Goal: Information Seeking & Learning: Learn about a topic

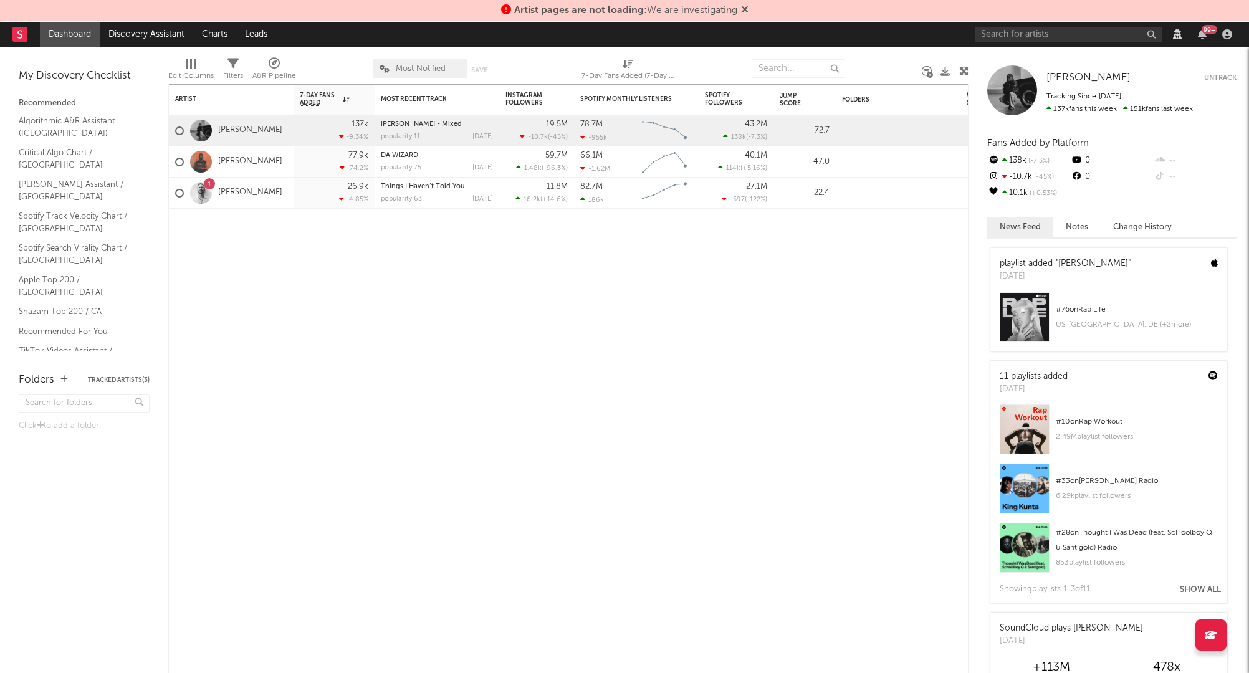
click at [254, 128] on link "[PERSON_NAME]" at bounding box center [250, 130] width 64 height 11
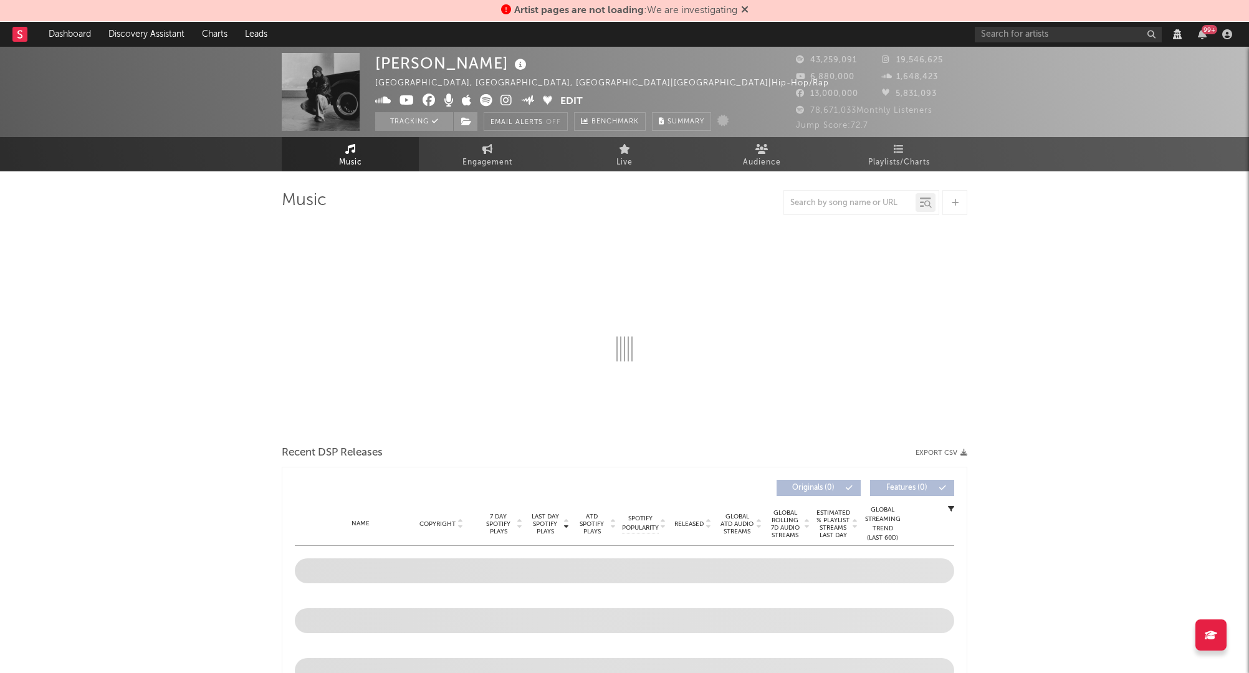
select select "View all"
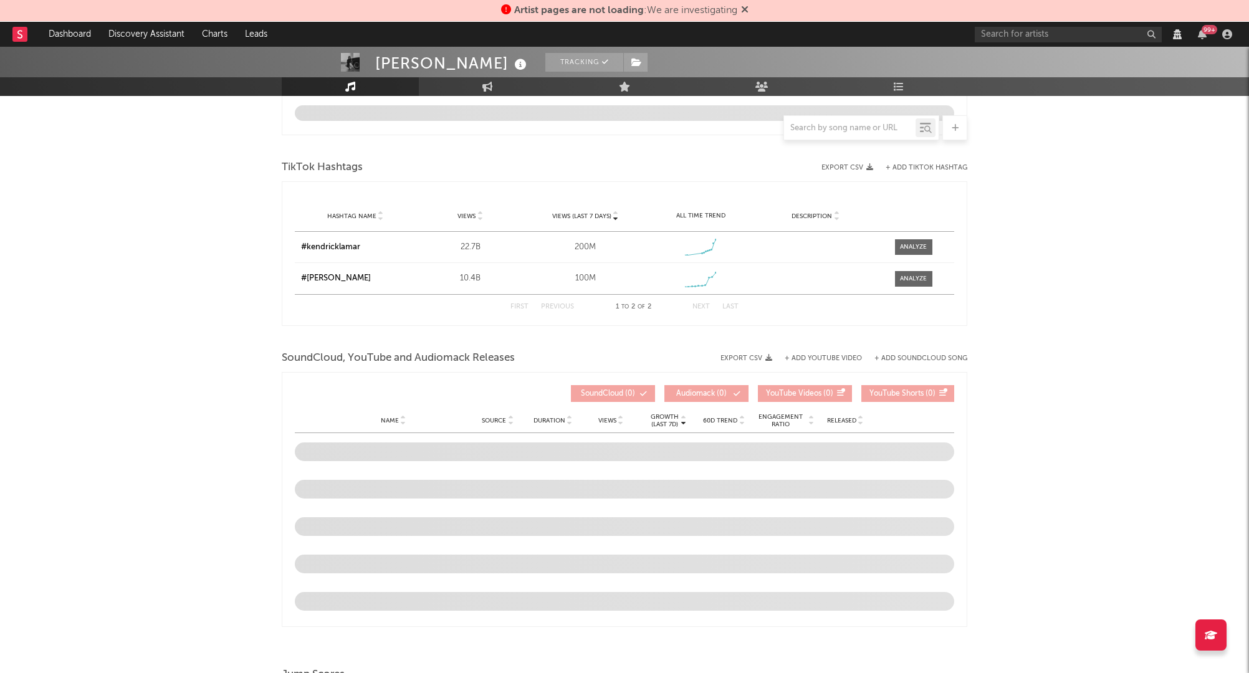
select select "View all"
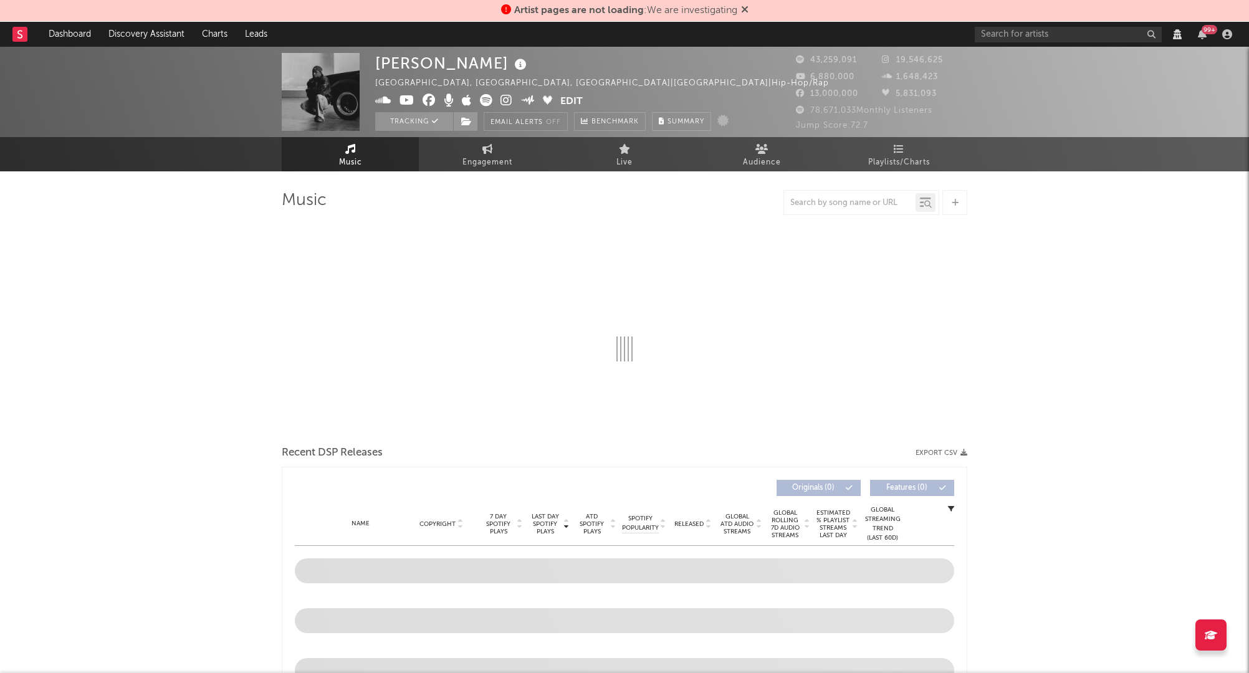
select select "View all"
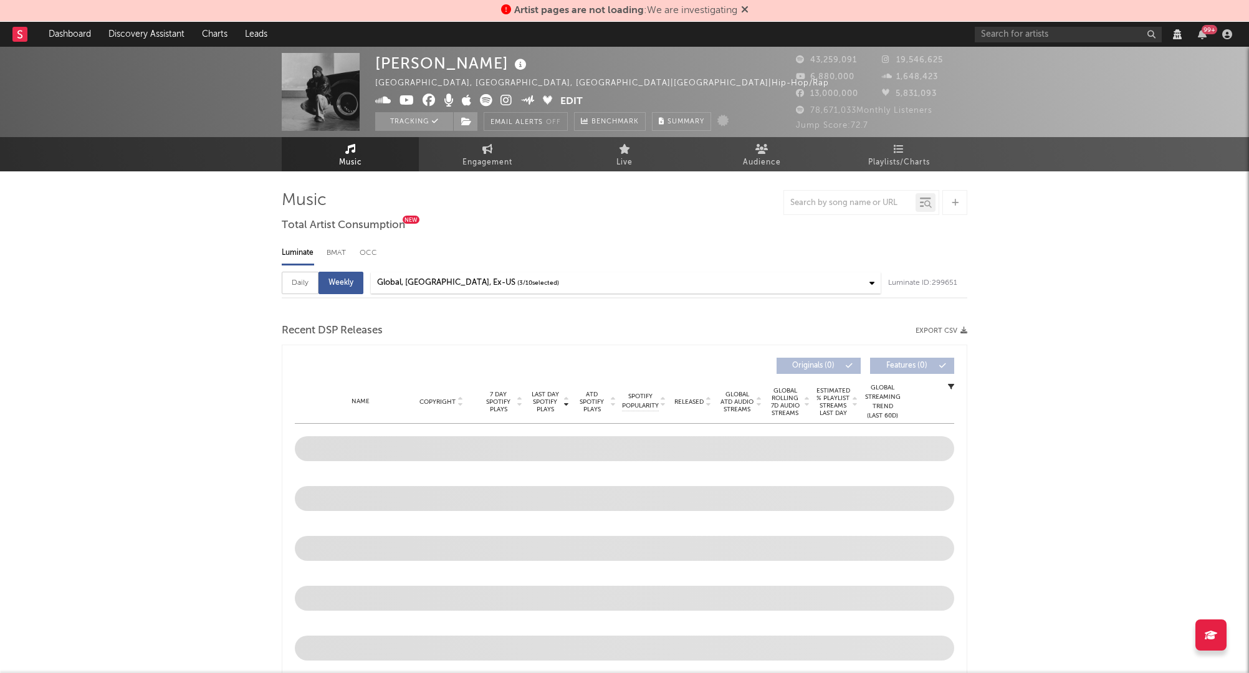
select select "6m"
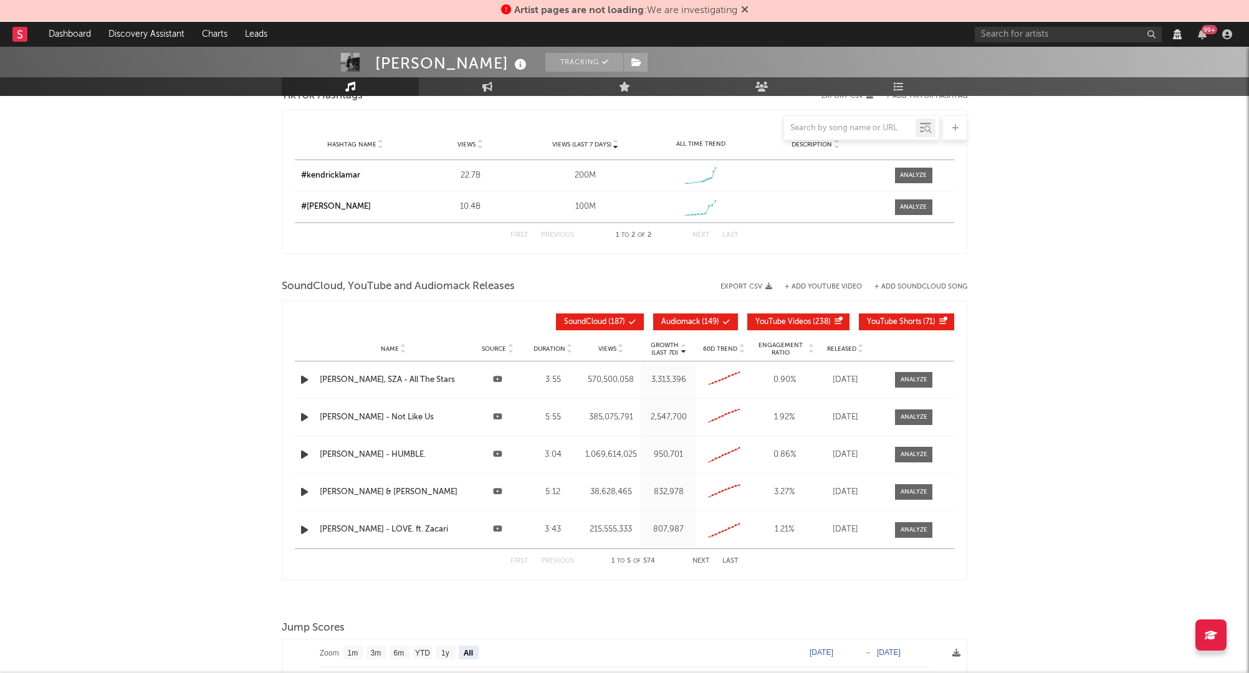
select select "View all"
select select "6m"
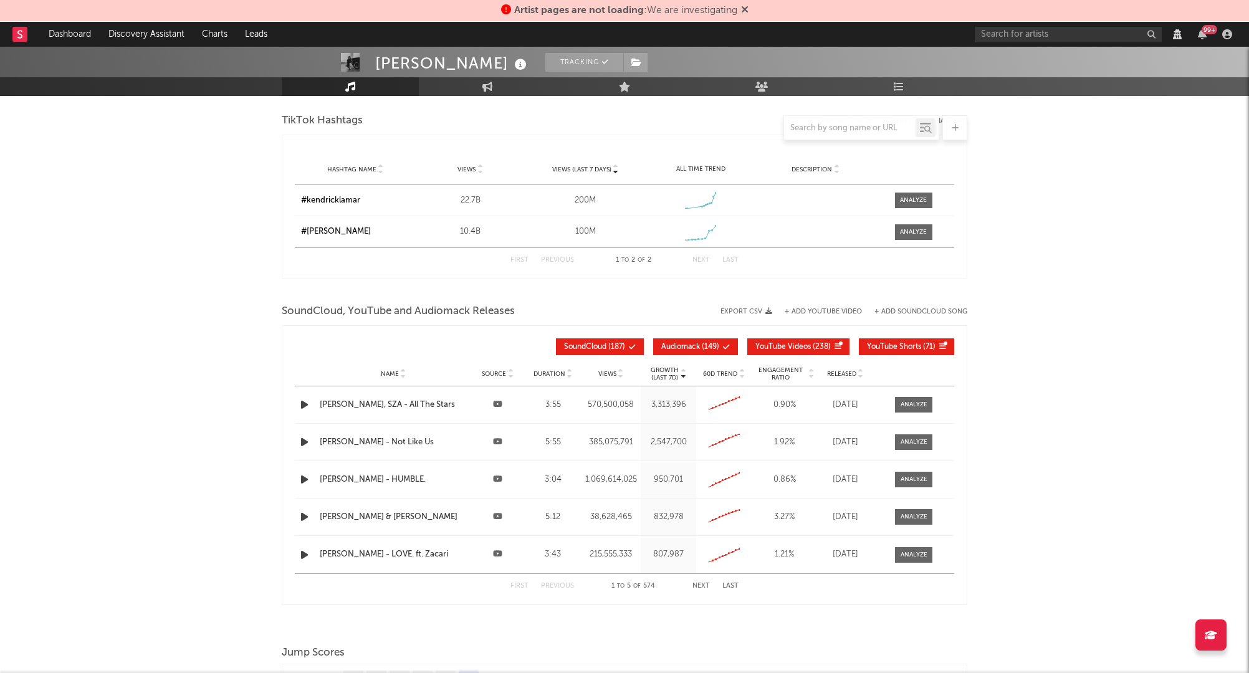
scroll to position [1727, 0]
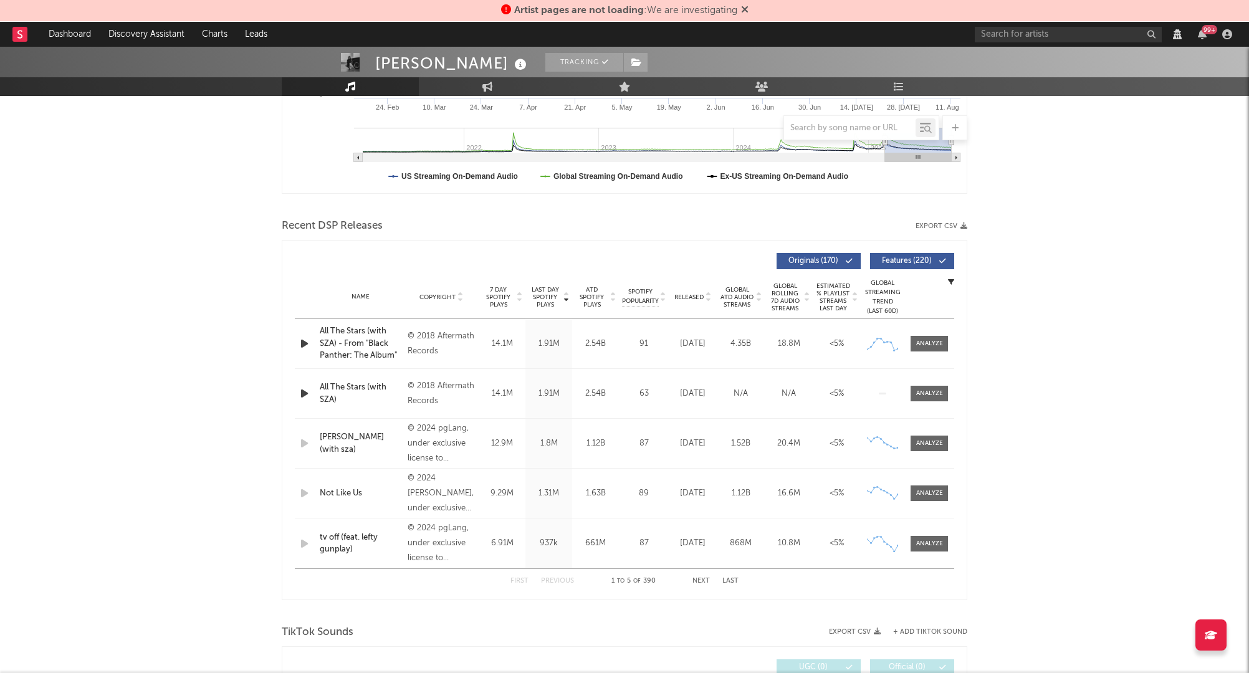
scroll to position [151, 0]
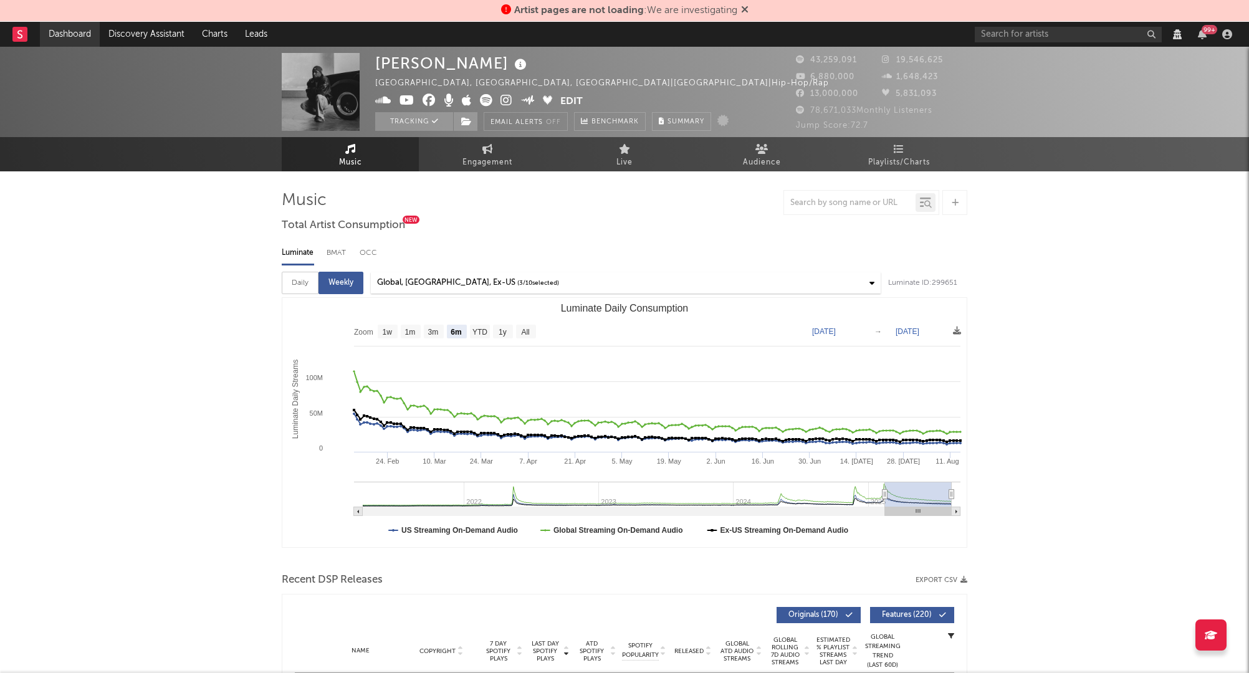
click at [62, 34] on link "Dashboard" at bounding box center [70, 34] width 60 height 25
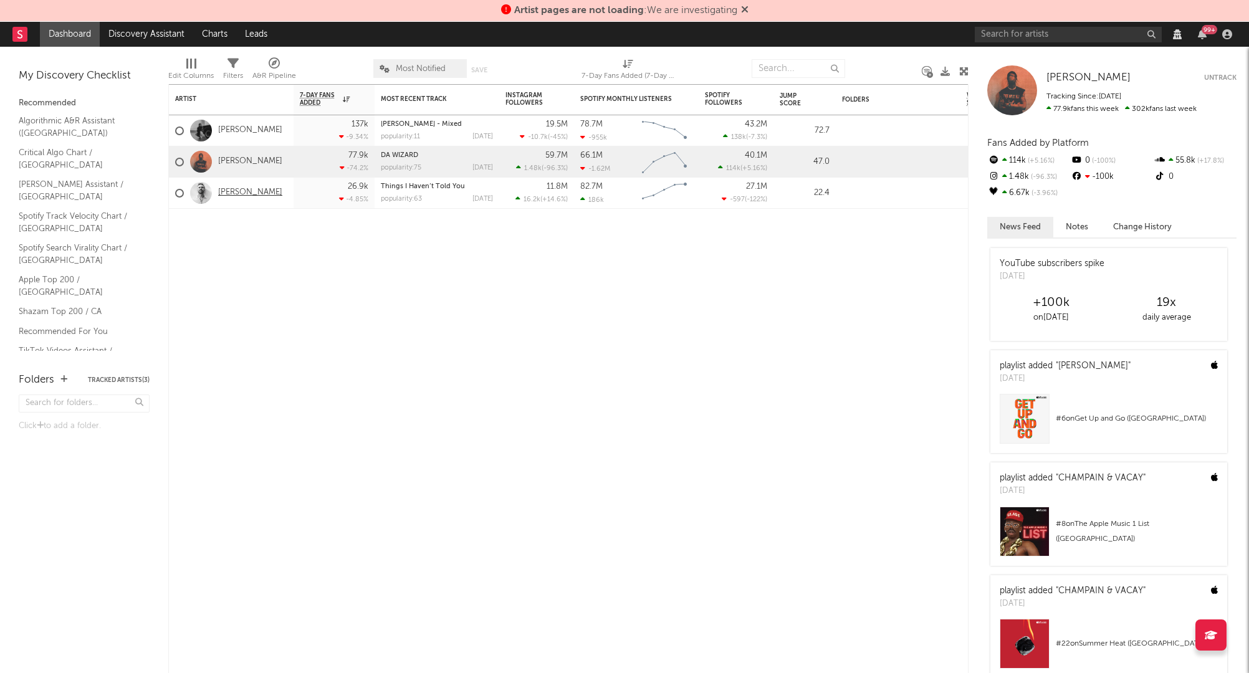
click at [236, 192] on link "[PERSON_NAME]" at bounding box center [250, 193] width 64 height 11
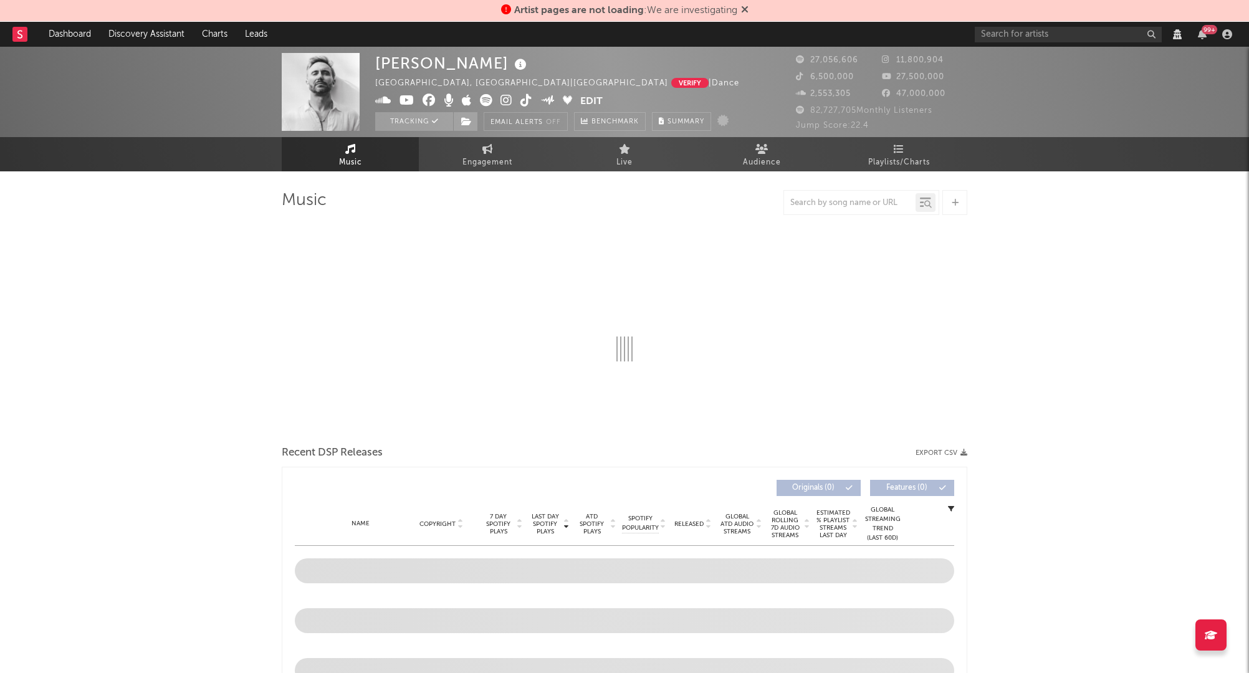
select select "View all"
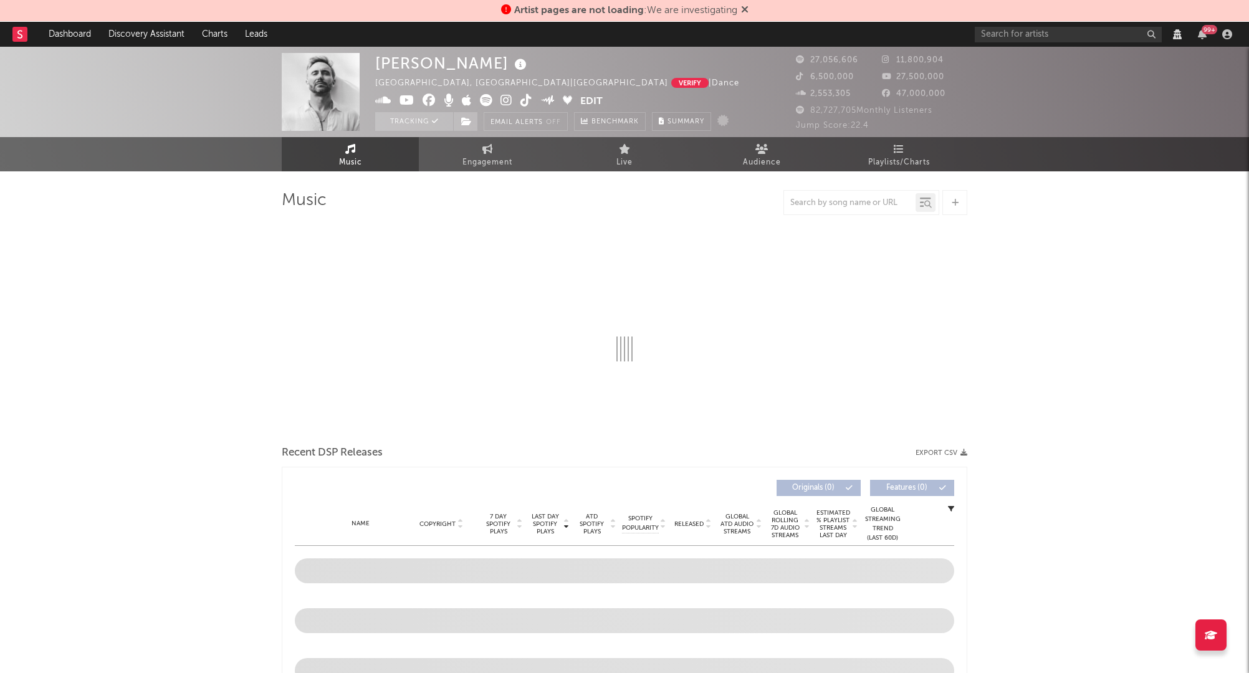
select select "View all"
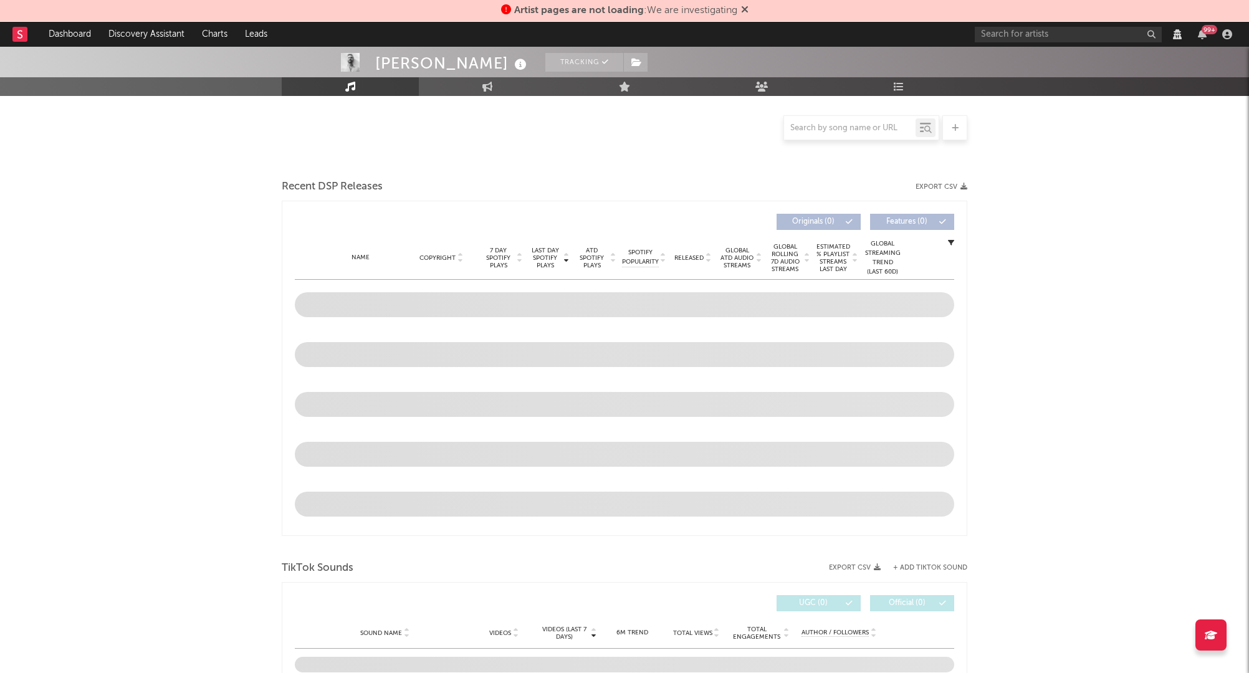
scroll to position [279, 0]
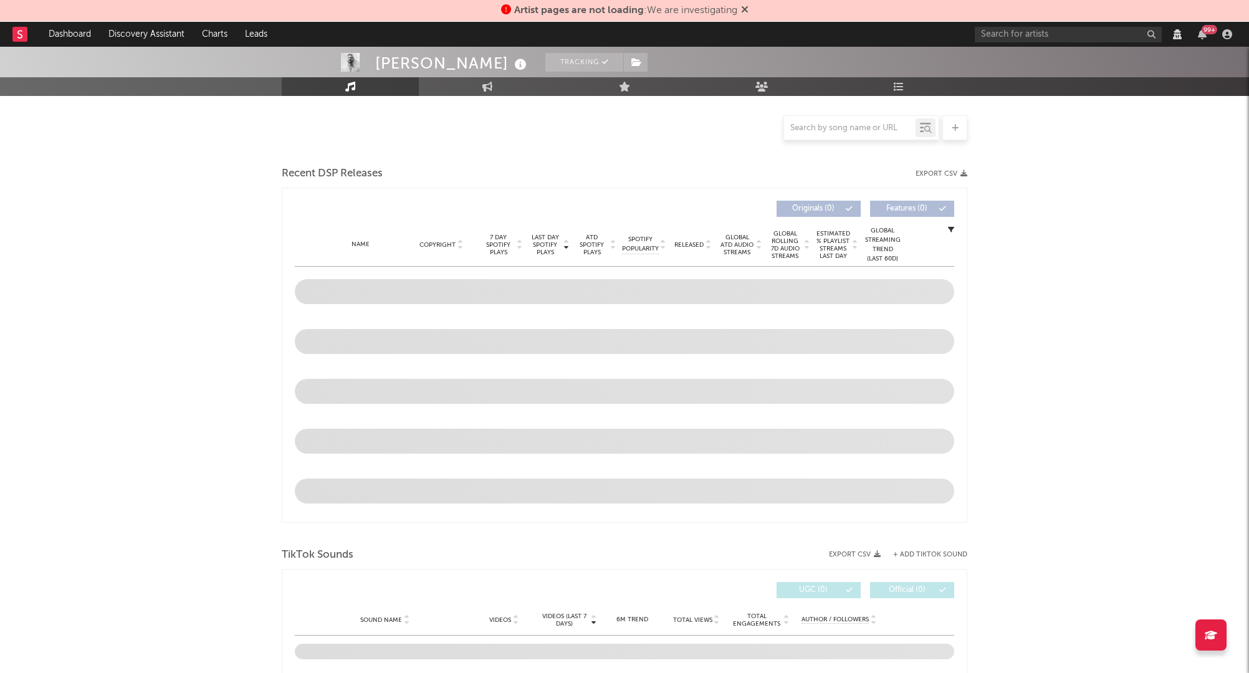
select select "View all"
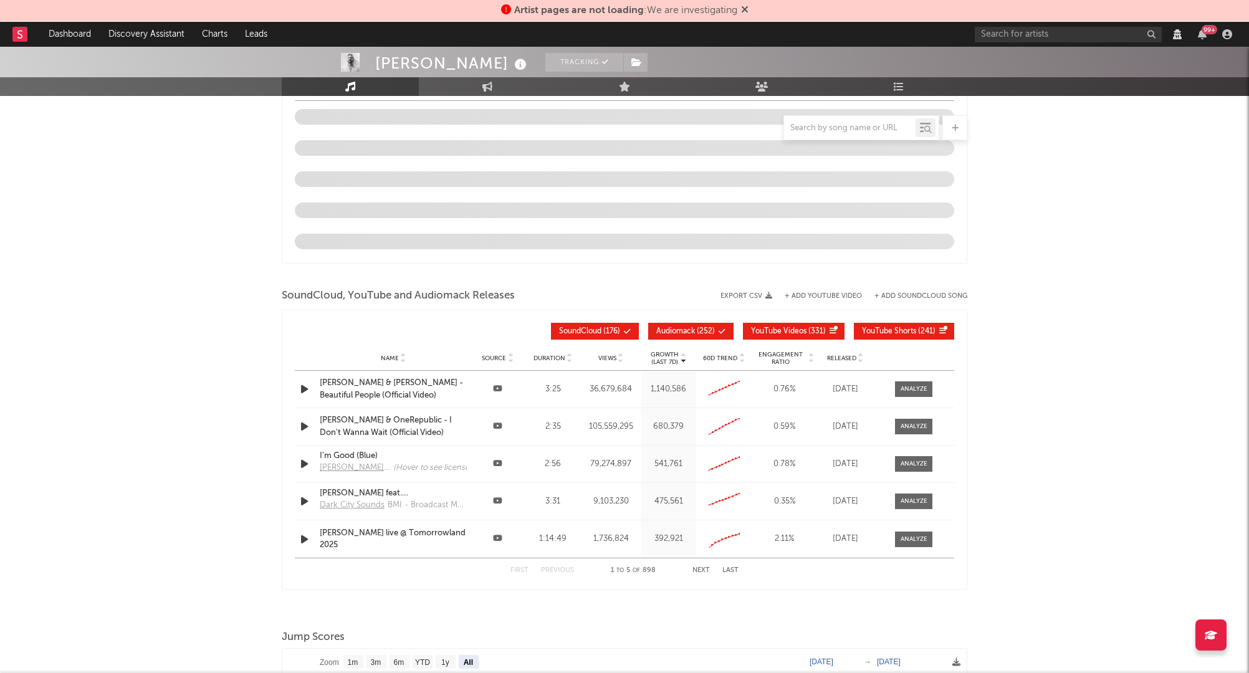
select select "View all"
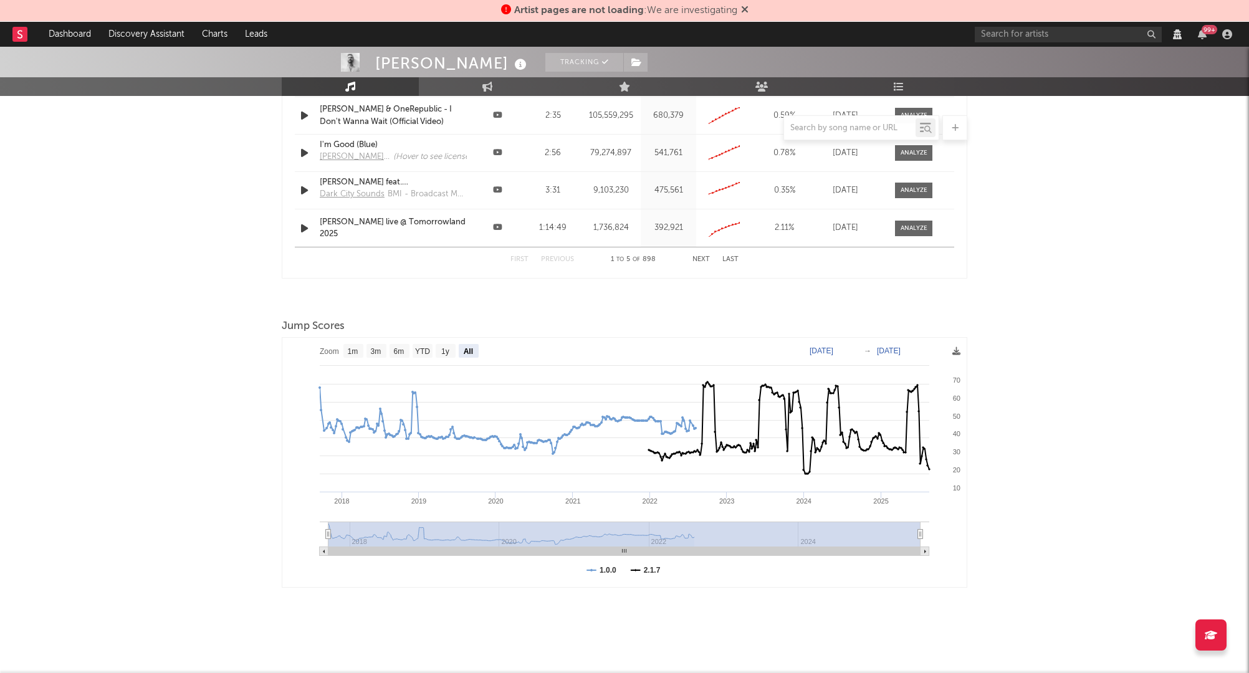
select select "6m"
select select "View all"
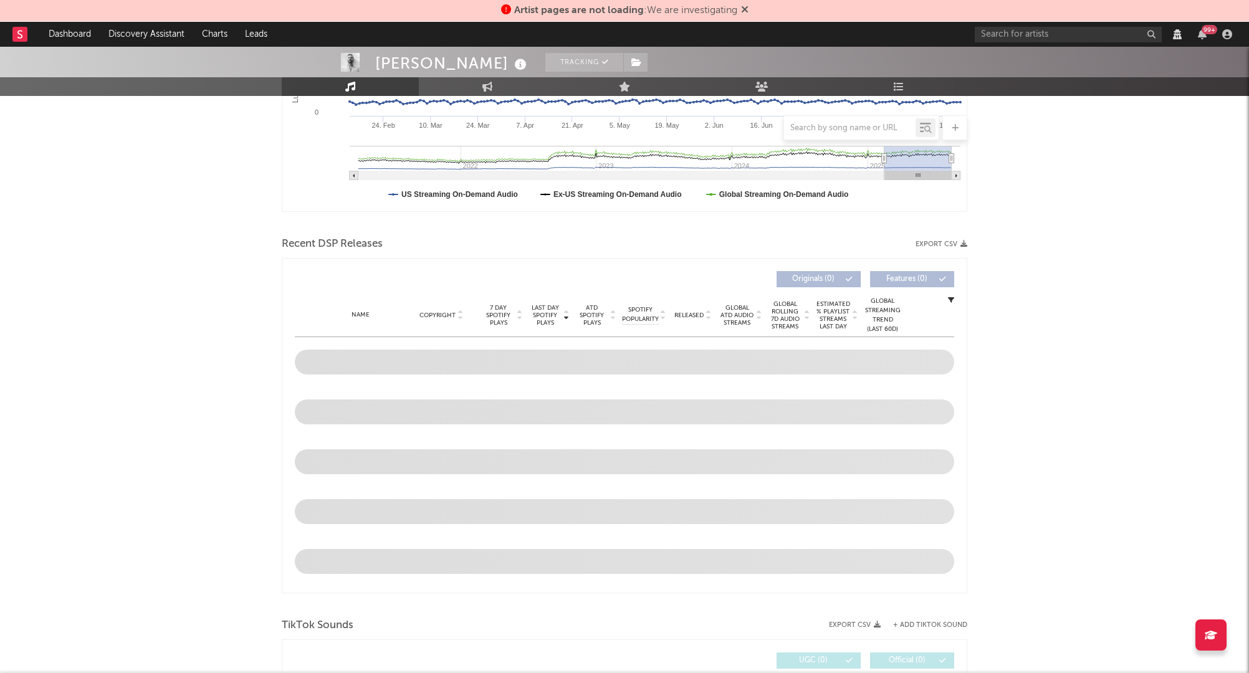
select select "View all"
select select "6m"
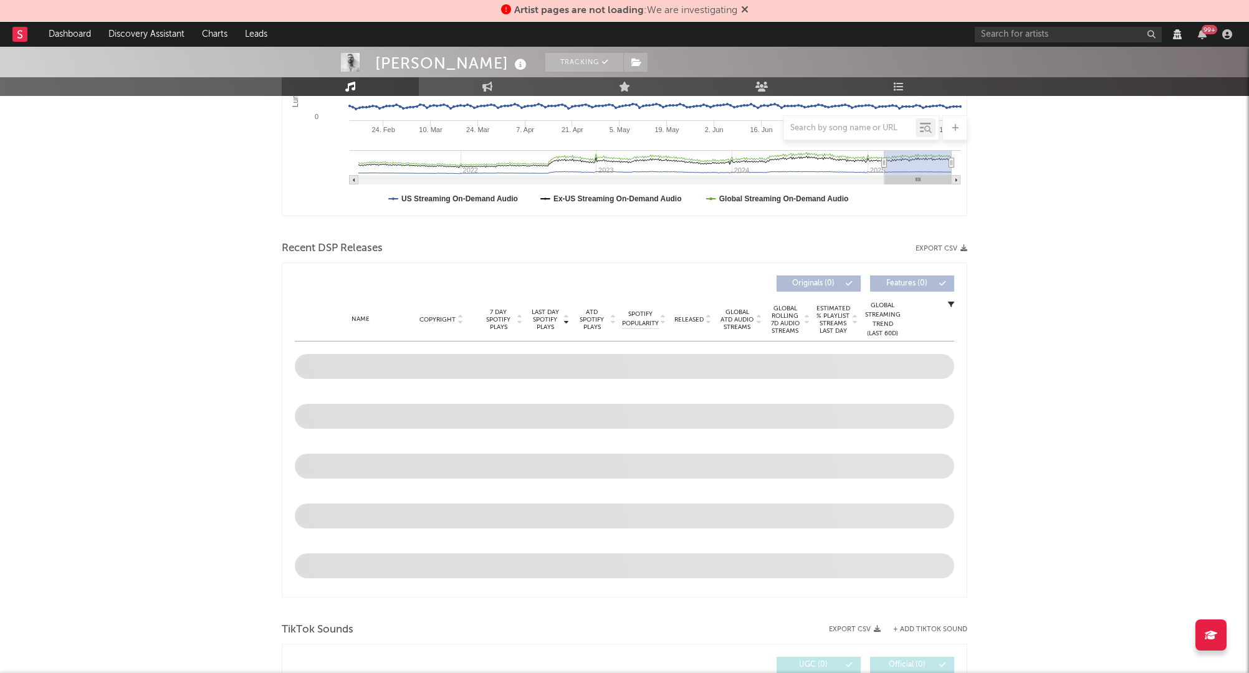
scroll to position [516, 0]
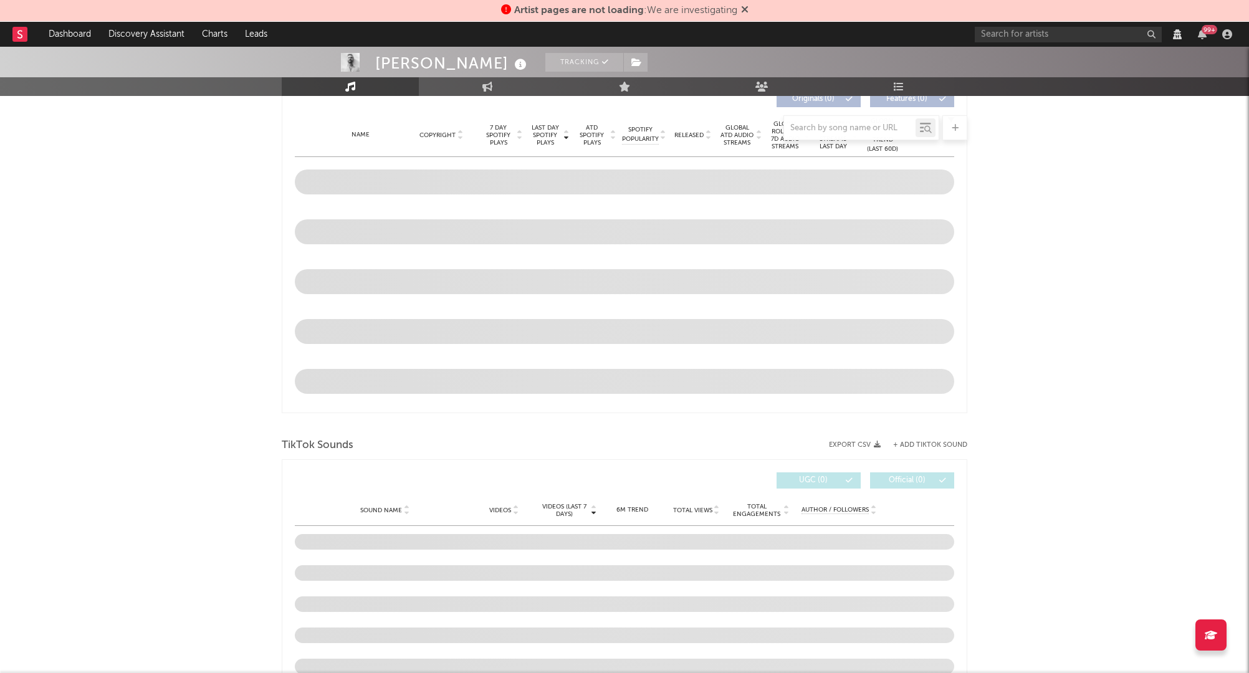
select select "View all"
select select "6m"
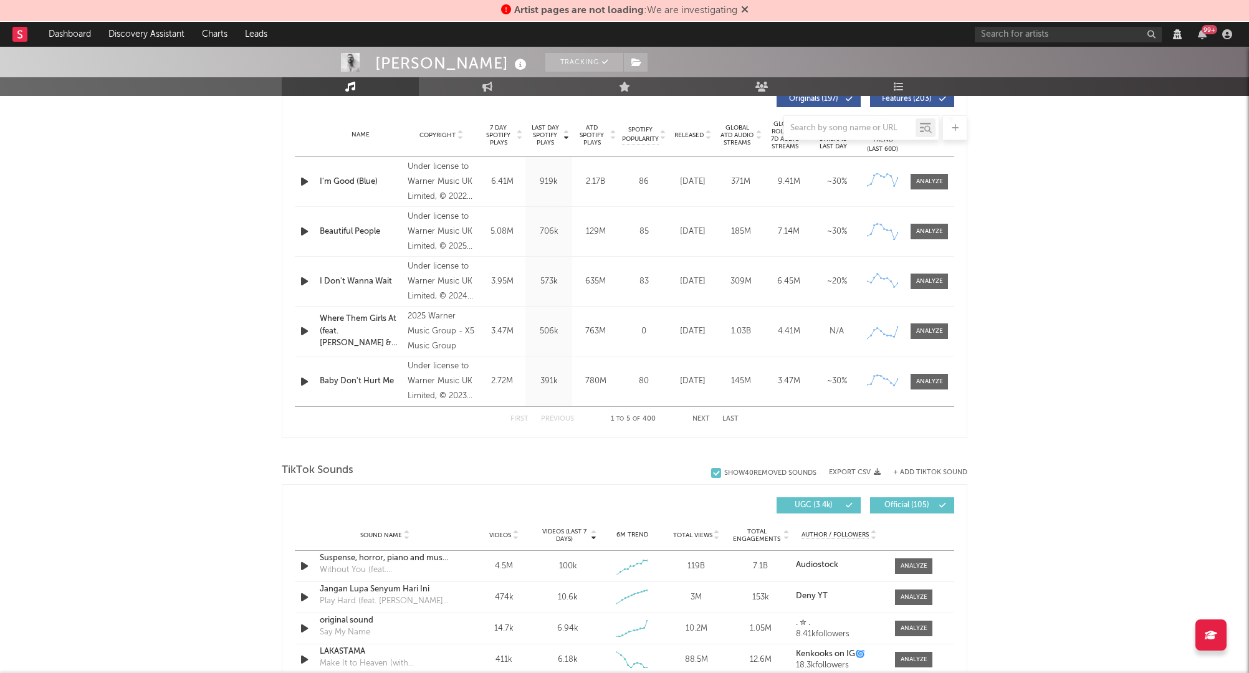
select select "View all"
select select "6m"
